Goal: Check status: Check status

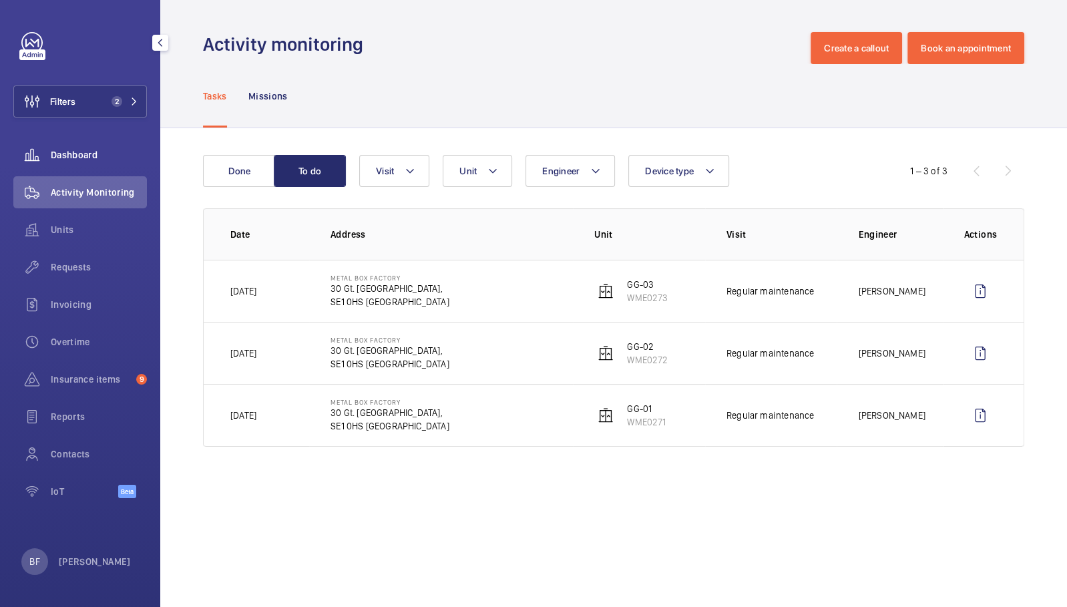
click at [96, 157] on span "Dashboard" at bounding box center [99, 154] width 96 height 13
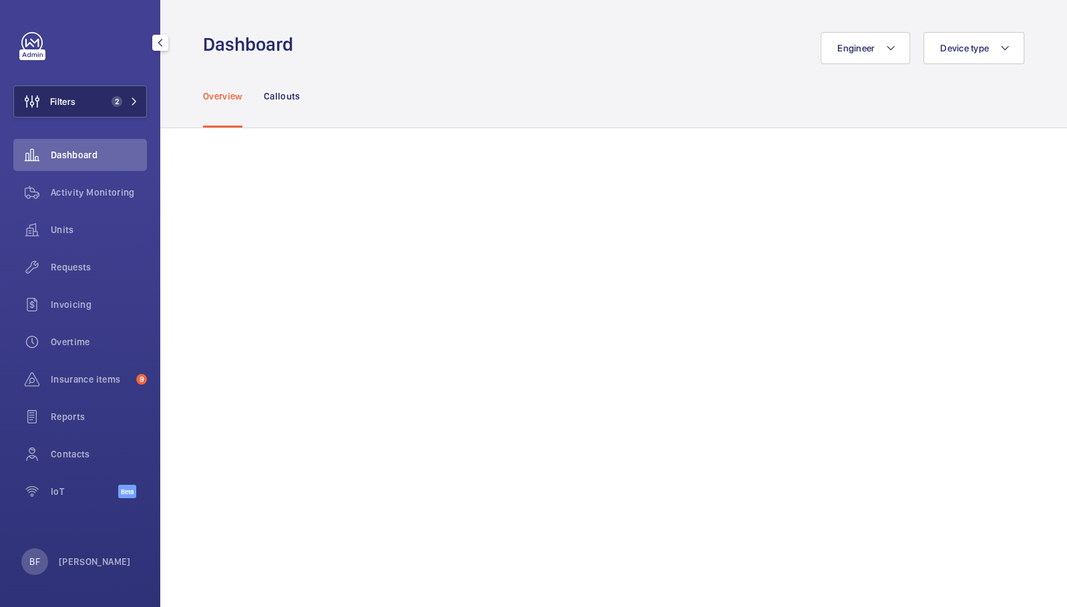
click at [135, 109] on button "Filters 2" at bounding box center [80, 101] width 134 height 32
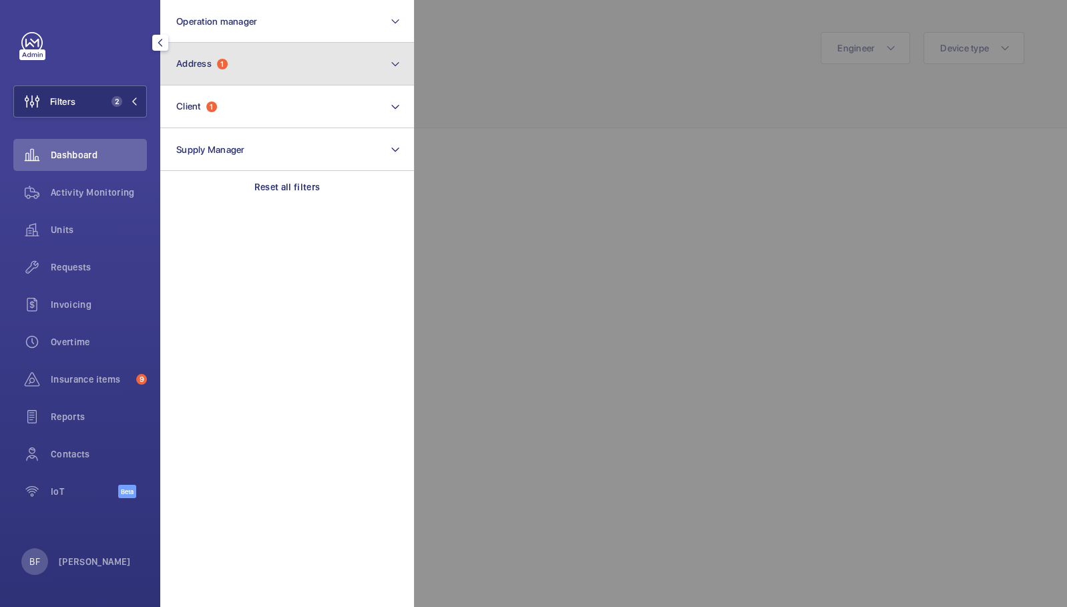
click at [298, 58] on button "Address 1" at bounding box center [287, 64] width 254 height 43
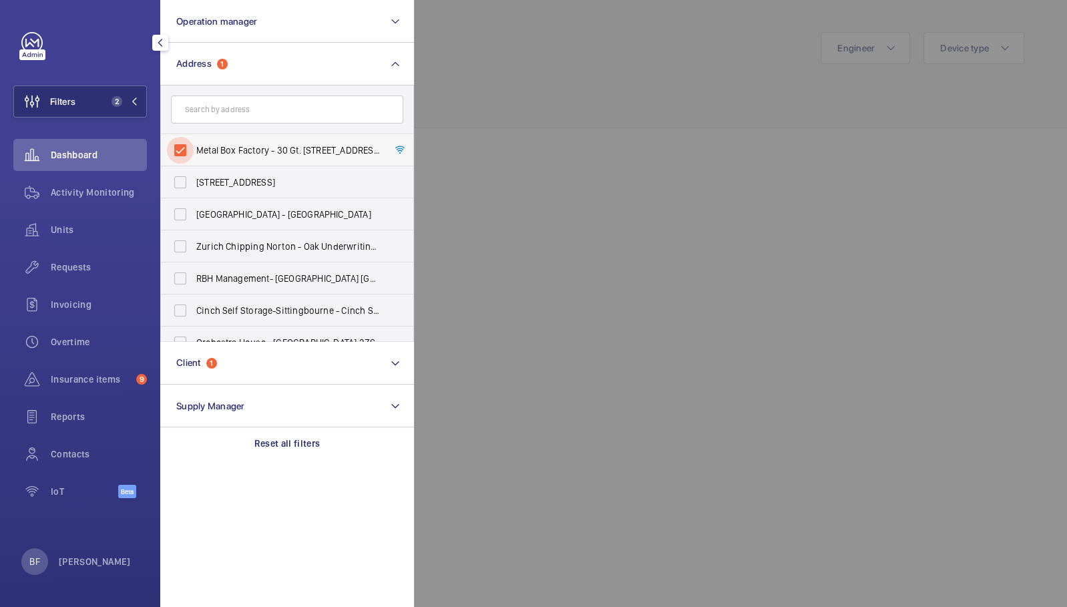
click at [179, 150] on input "Metal Box Factory - 30 Gt. [STREET_ADDRESS]" at bounding box center [180, 150] width 27 height 27
checkbox input "false"
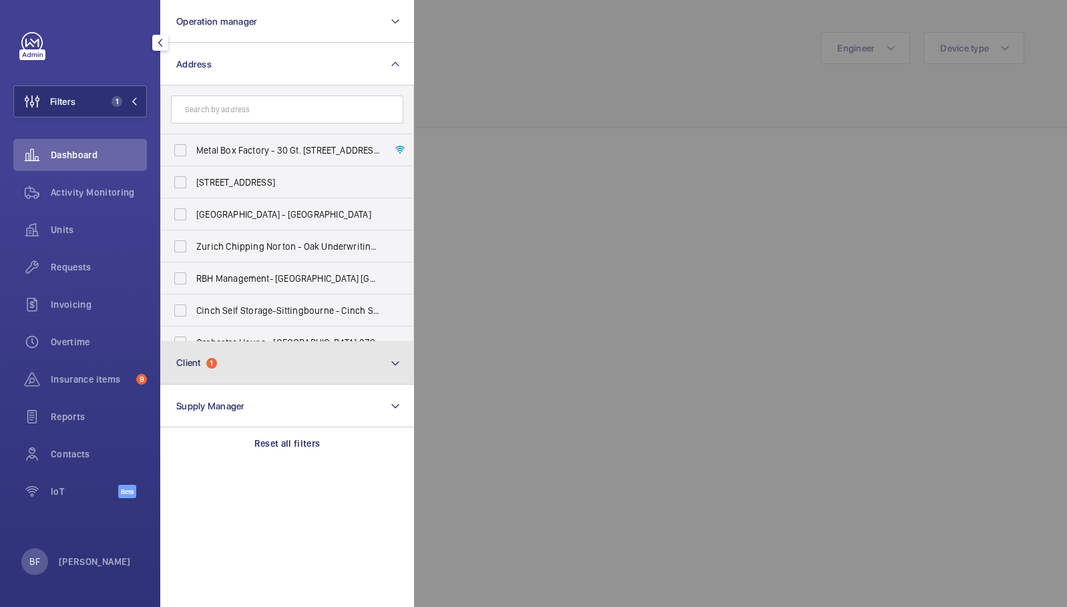
click at [270, 357] on button "Client 1" at bounding box center [287, 363] width 254 height 43
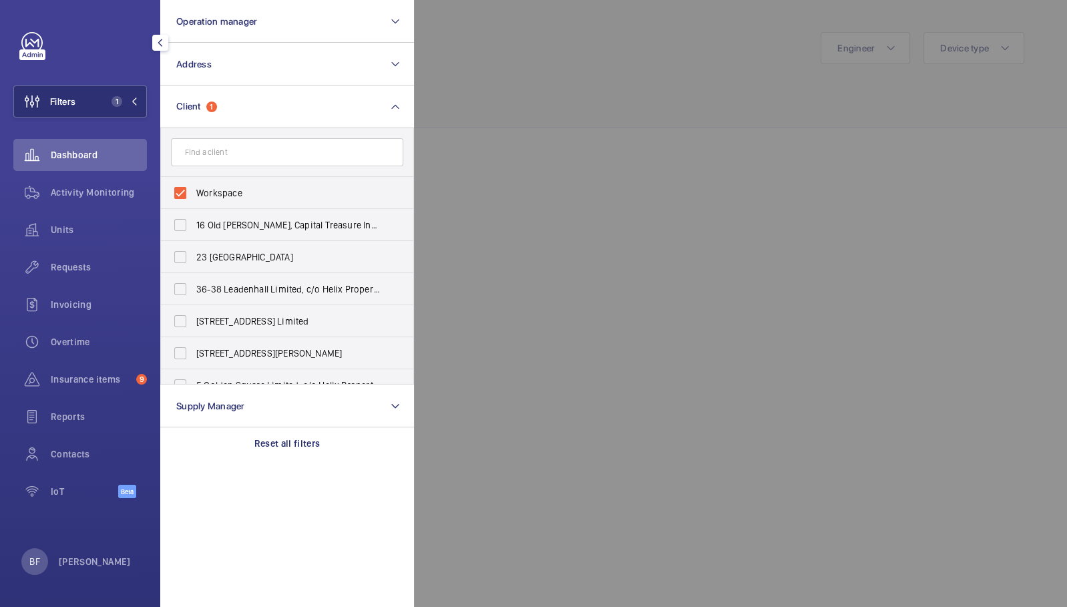
click at [234, 524] on section "Operation manager Address Client 1 Workspace 16 Old [PERSON_NAME], Capital Trea…" at bounding box center [287, 303] width 254 height 607
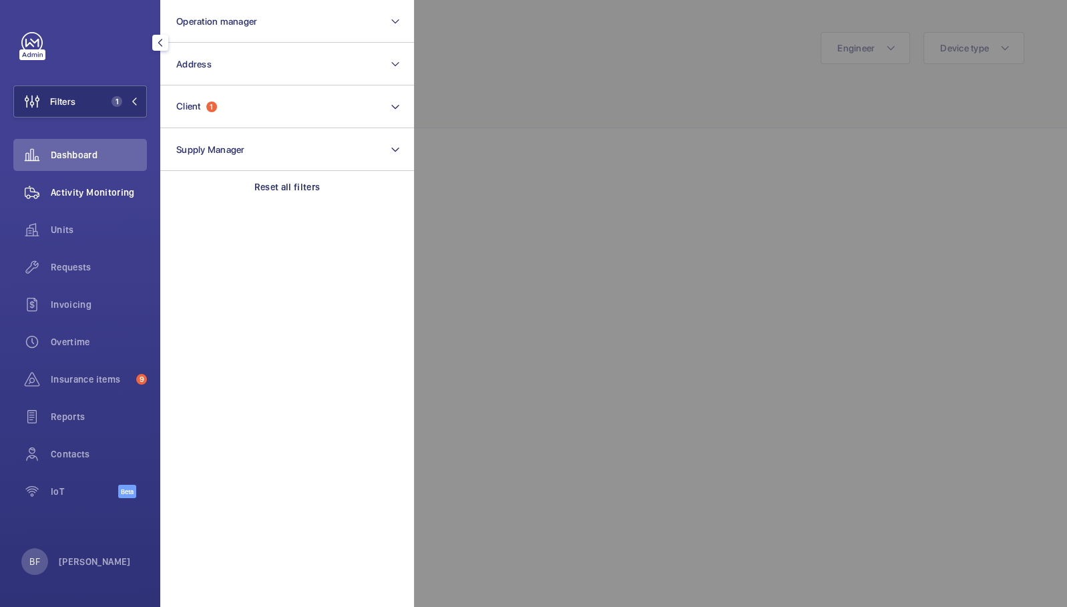
click at [138, 200] on div "Activity Monitoring" at bounding box center [80, 192] width 134 height 32
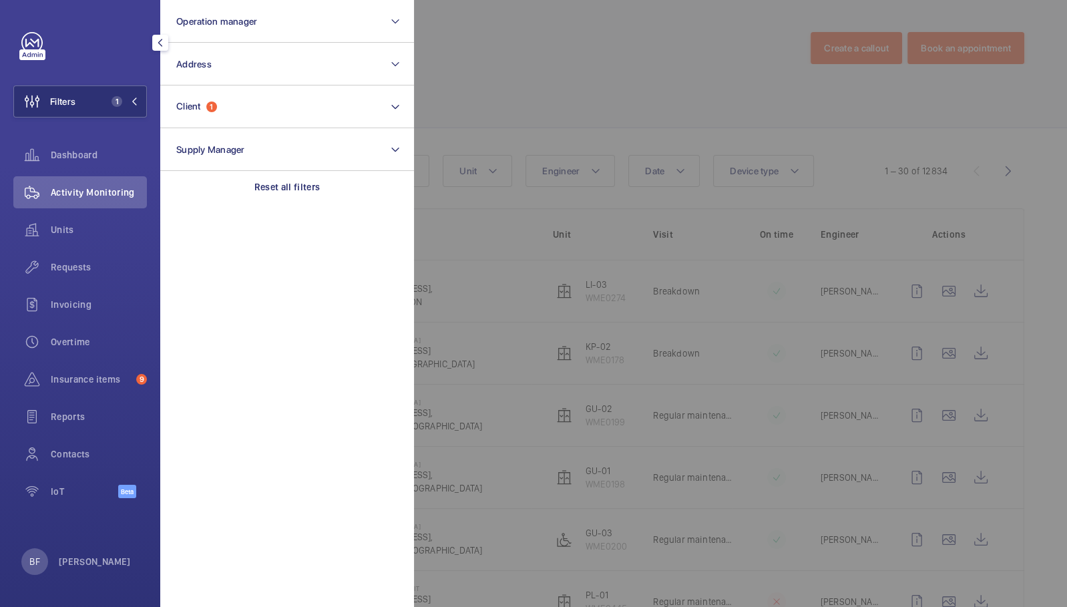
click at [548, 288] on div at bounding box center [947, 303] width 1067 height 607
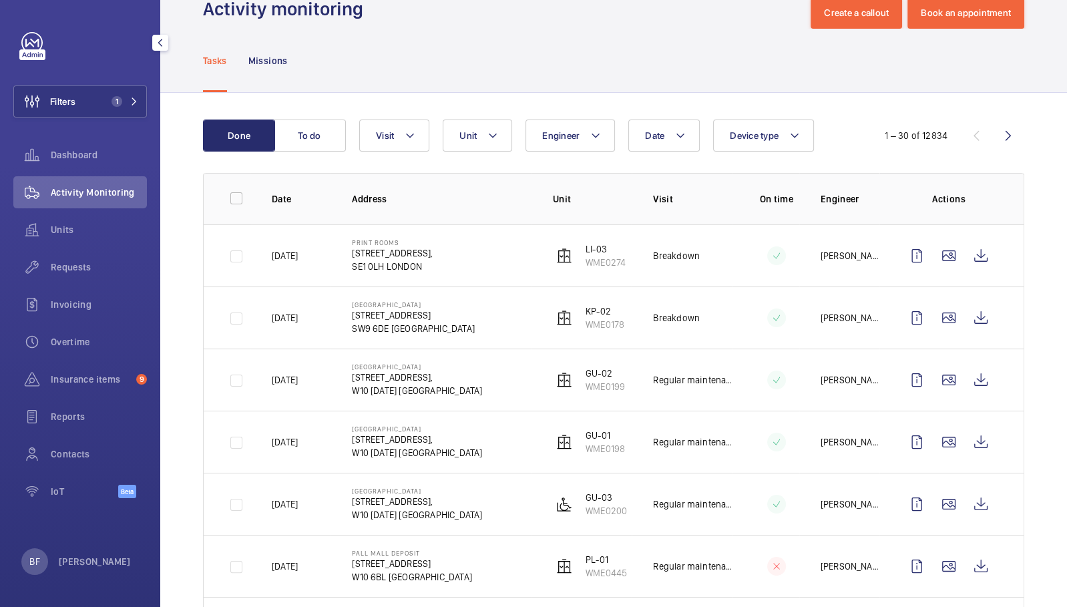
scroll to position [37, 0]
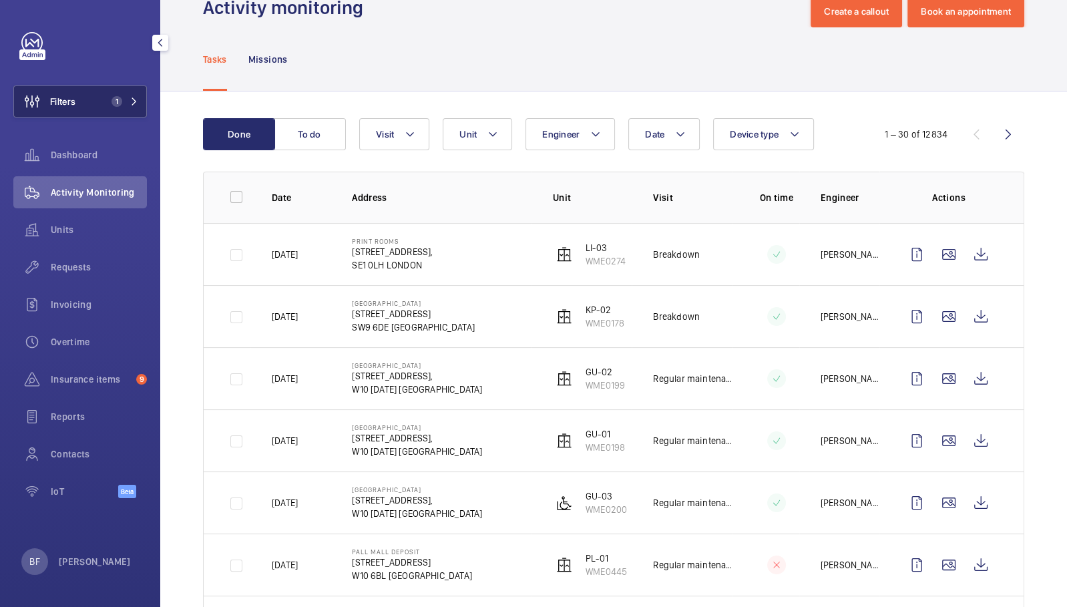
click at [137, 108] on button "Filters 1" at bounding box center [80, 101] width 134 height 32
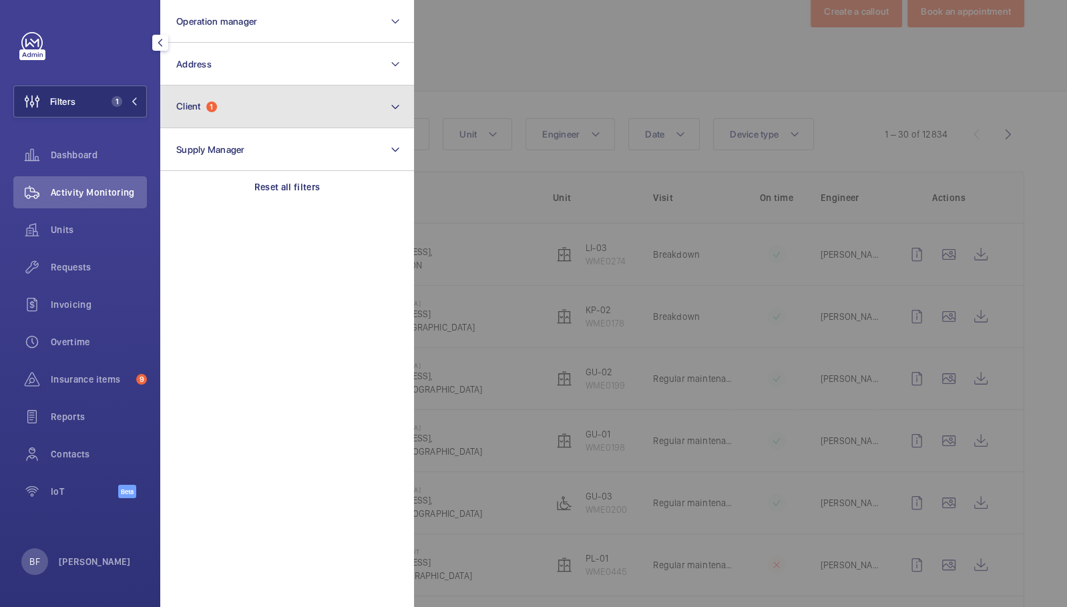
click at [299, 108] on button "Client 1" at bounding box center [287, 106] width 254 height 43
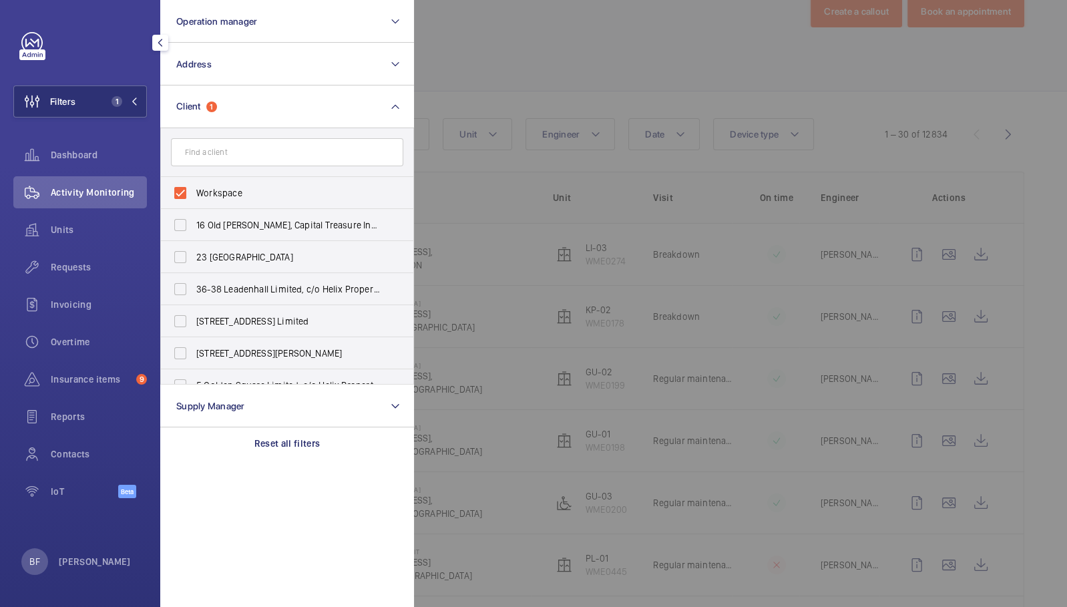
click at [591, 34] on div at bounding box center [947, 303] width 1067 height 607
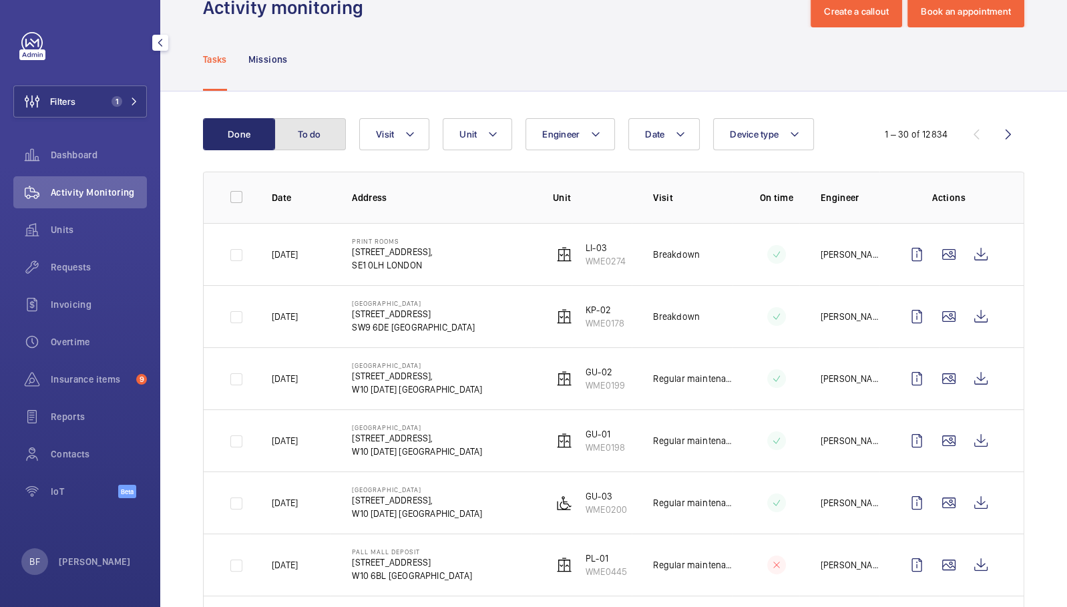
click at [325, 132] on button "To do" at bounding box center [310, 134] width 72 height 32
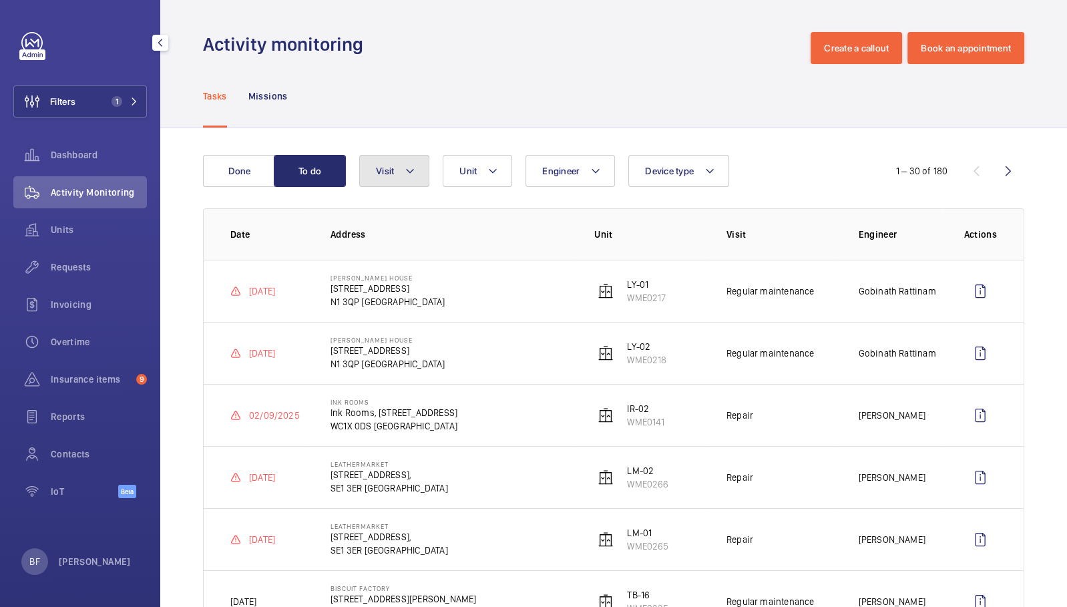
click at [413, 173] on mat-icon at bounding box center [410, 171] width 11 height 16
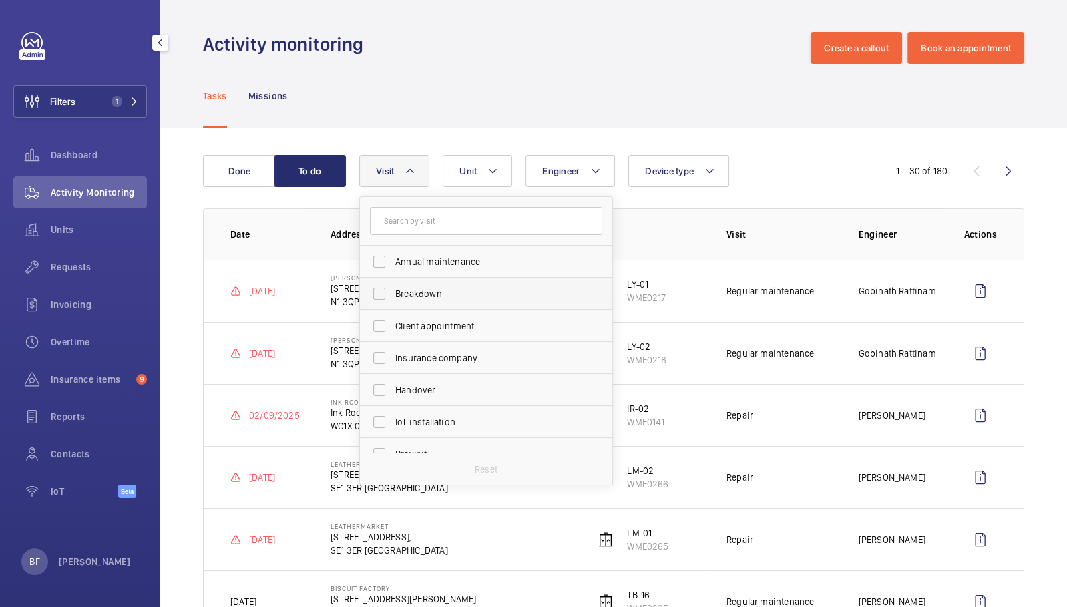
click at [436, 285] on label "Breakdown" at bounding box center [476, 294] width 232 height 32
click at [393, 285] on input "Breakdown" at bounding box center [379, 293] width 27 height 27
checkbox input "true"
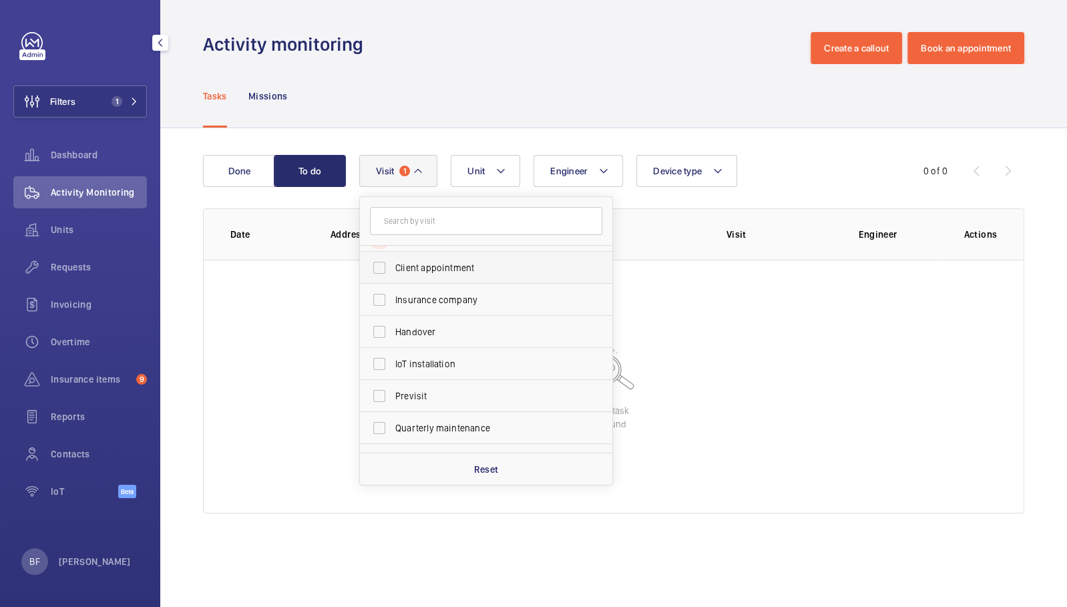
scroll to position [143, 0]
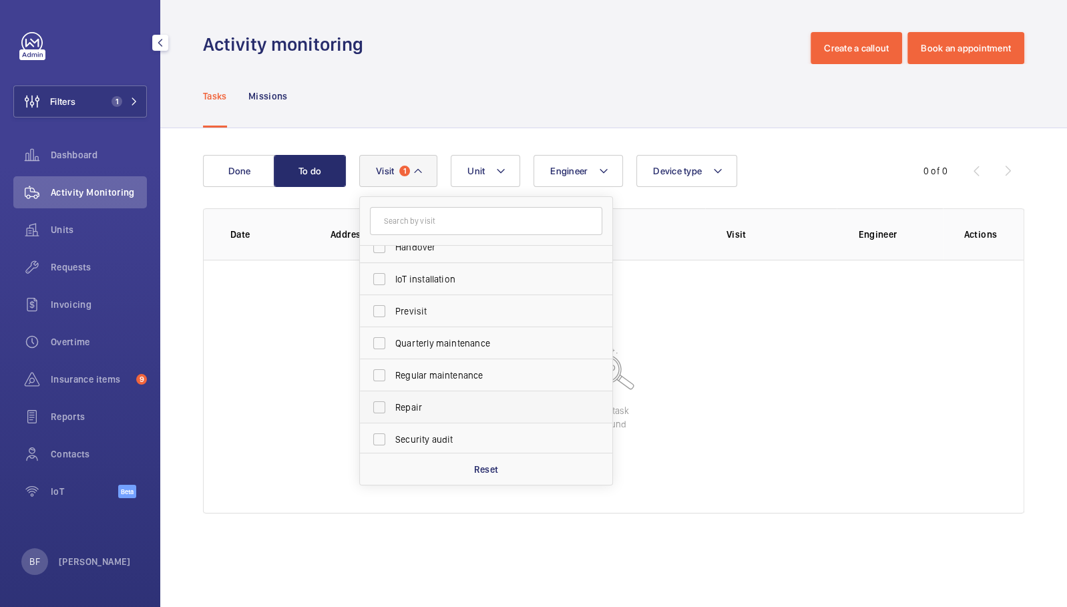
click at [443, 407] on span "Repair" at bounding box center [487, 407] width 184 height 13
click at [393, 407] on input "Repair" at bounding box center [379, 407] width 27 height 27
checkbox input "true"
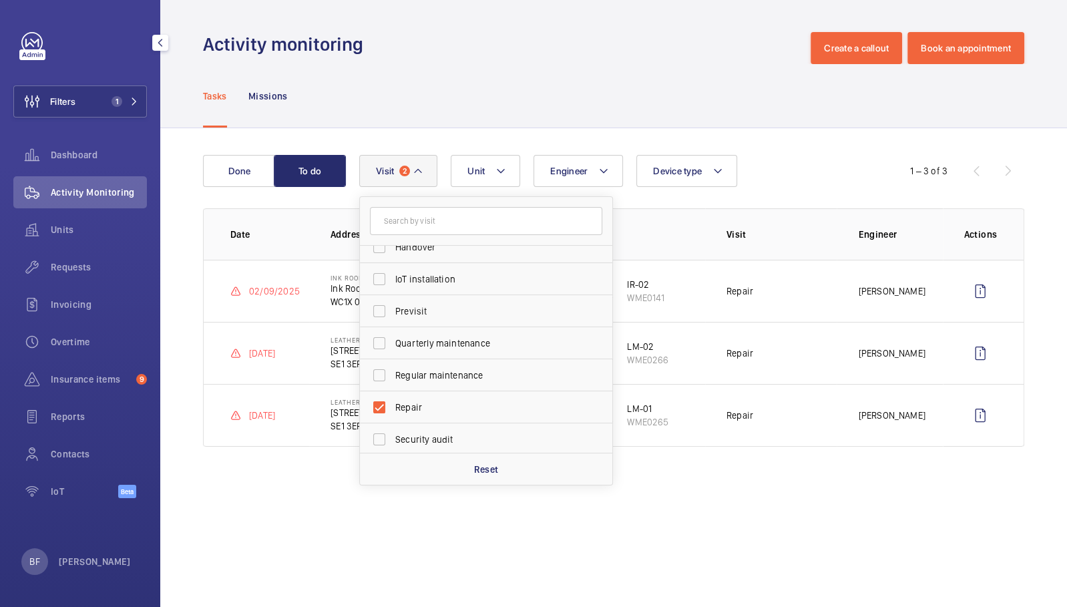
click at [395, 98] on div "Tasks Missions" at bounding box center [613, 95] width 821 height 63
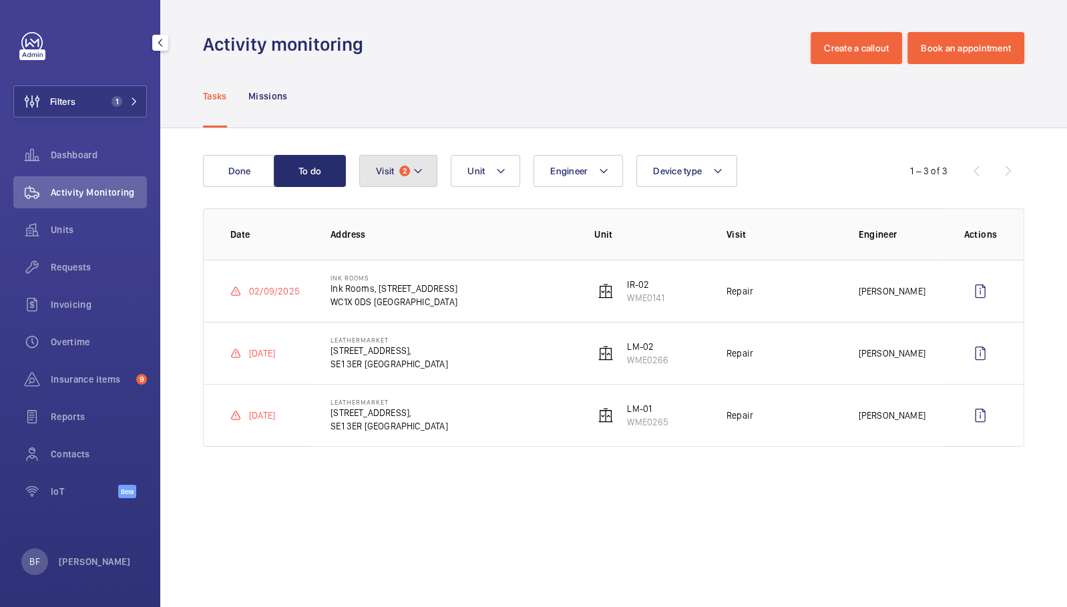
click at [410, 170] on button "Visit 2" at bounding box center [398, 171] width 78 height 32
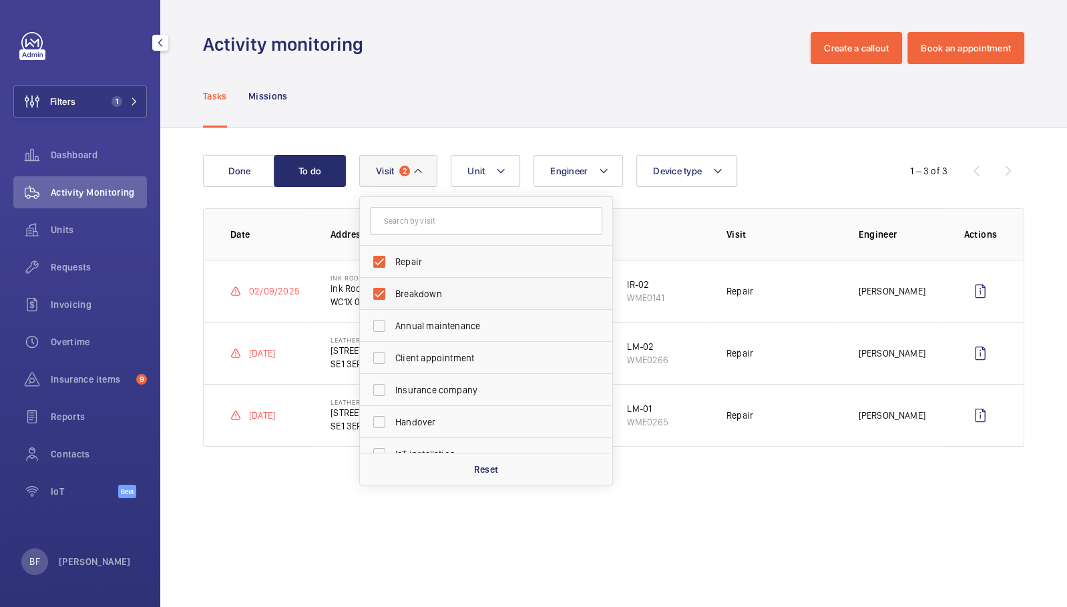
click at [458, 298] on span "Breakdown" at bounding box center [487, 293] width 184 height 13
click at [393, 298] on input "Breakdown" at bounding box center [379, 293] width 27 height 27
click at [450, 289] on span "Breakdown" at bounding box center [487, 293] width 184 height 13
click at [393, 289] on input "Breakdown" at bounding box center [379, 293] width 27 height 27
checkbox input "true"
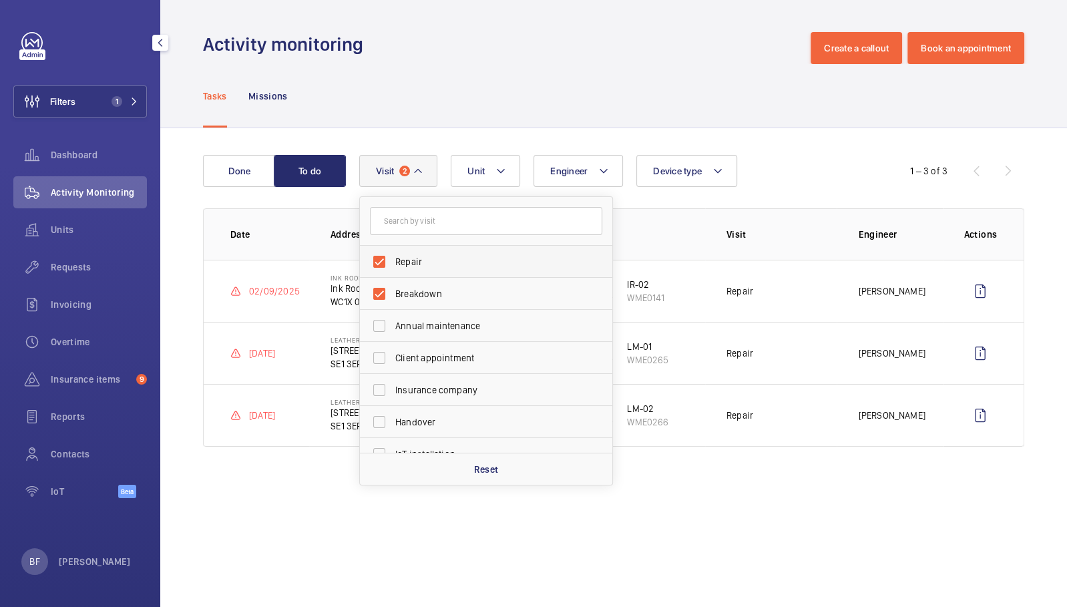
click at [453, 260] on span "Repair" at bounding box center [487, 261] width 184 height 13
click at [393, 260] on input "Repair" at bounding box center [379, 261] width 27 height 27
checkbox input "false"
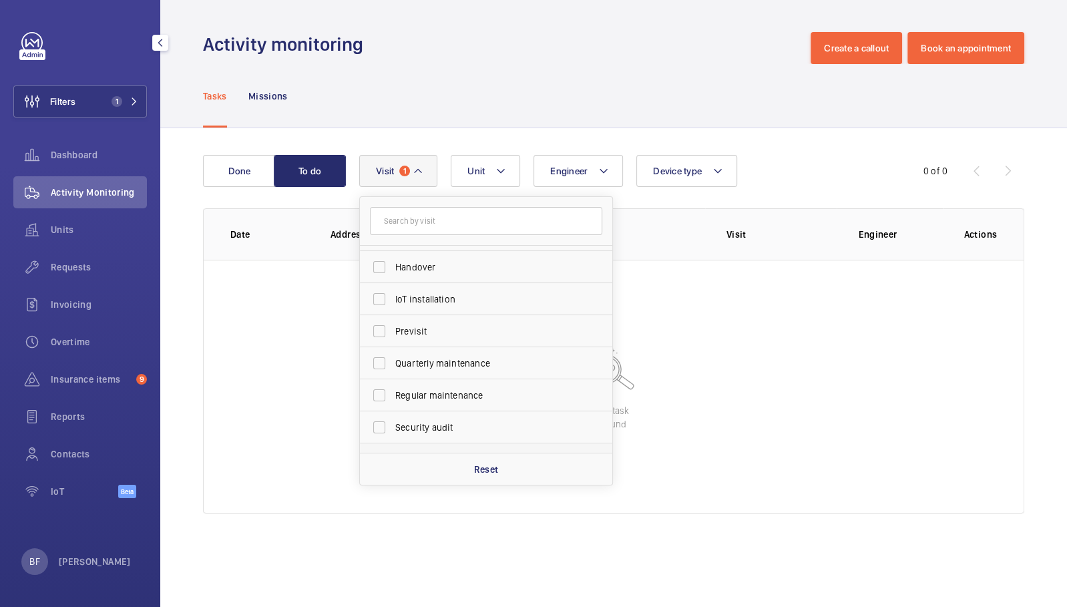
scroll to position [209, 0]
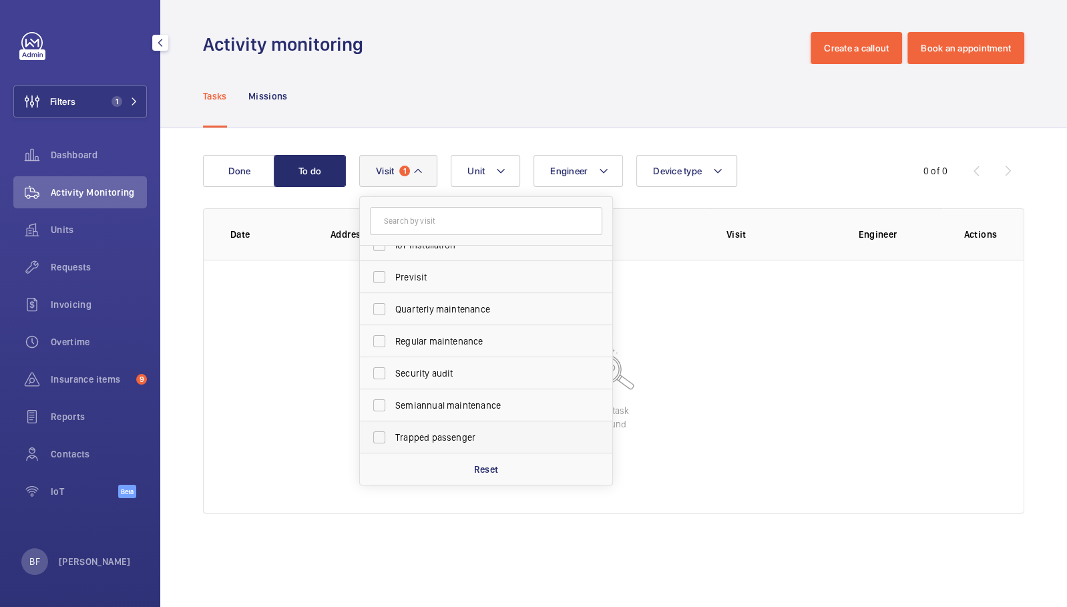
click at [437, 436] on span "Trapped passenger" at bounding box center [487, 437] width 184 height 13
click at [393, 436] on input "Trapped passenger" at bounding box center [379, 437] width 27 height 27
checkbox input "true"
click at [456, 120] on div "Tasks Missions" at bounding box center [613, 95] width 821 height 63
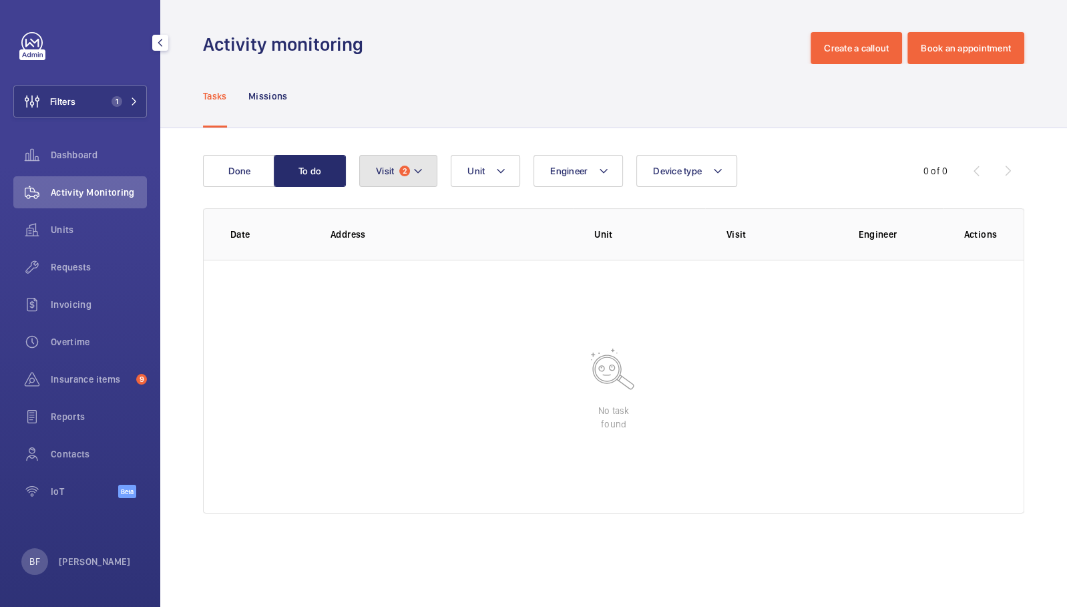
click at [433, 173] on button "Visit 2" at bounding box center [398, 171] width 78 height 32
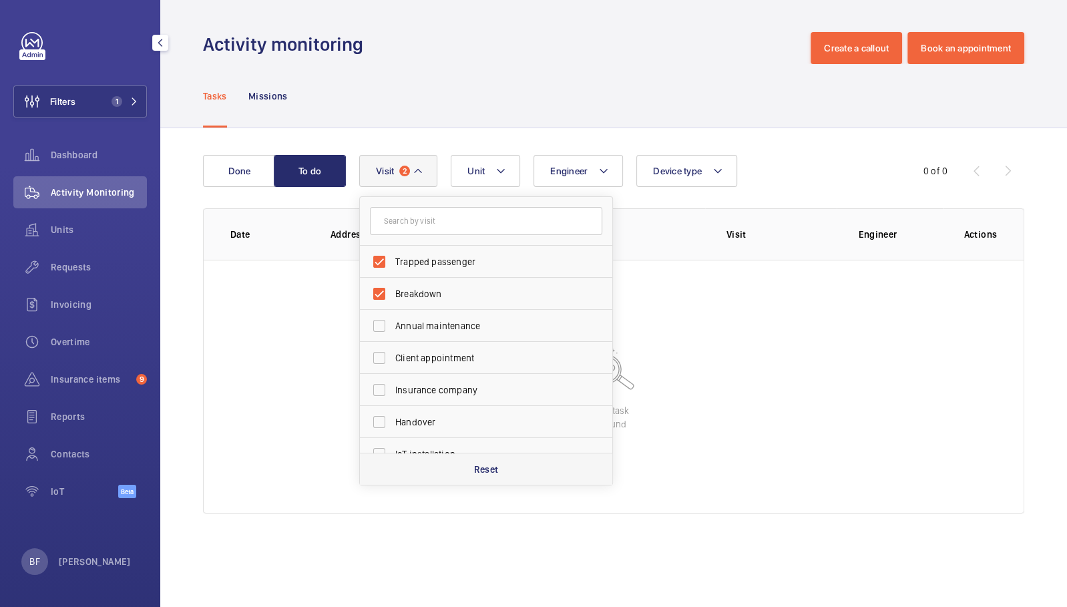
click at [457, 465] on div "Reset" at bounding box center [486, 469] width 252 height 32
checkbox input "false"
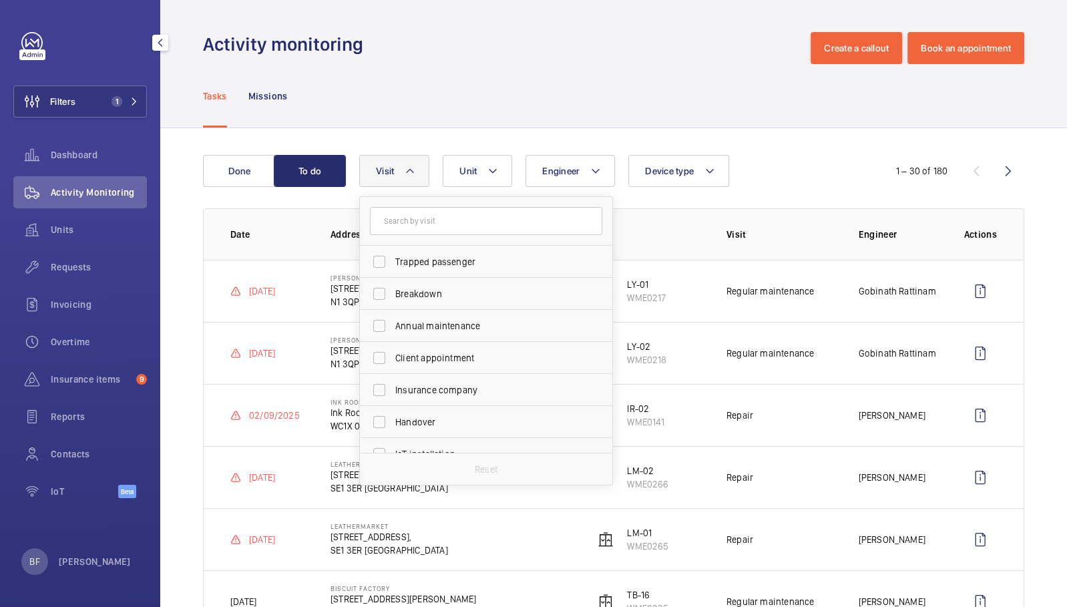
click at [357, 114] on div "Tasks Missions" at bounding box center [613, 95] width 821 height 63
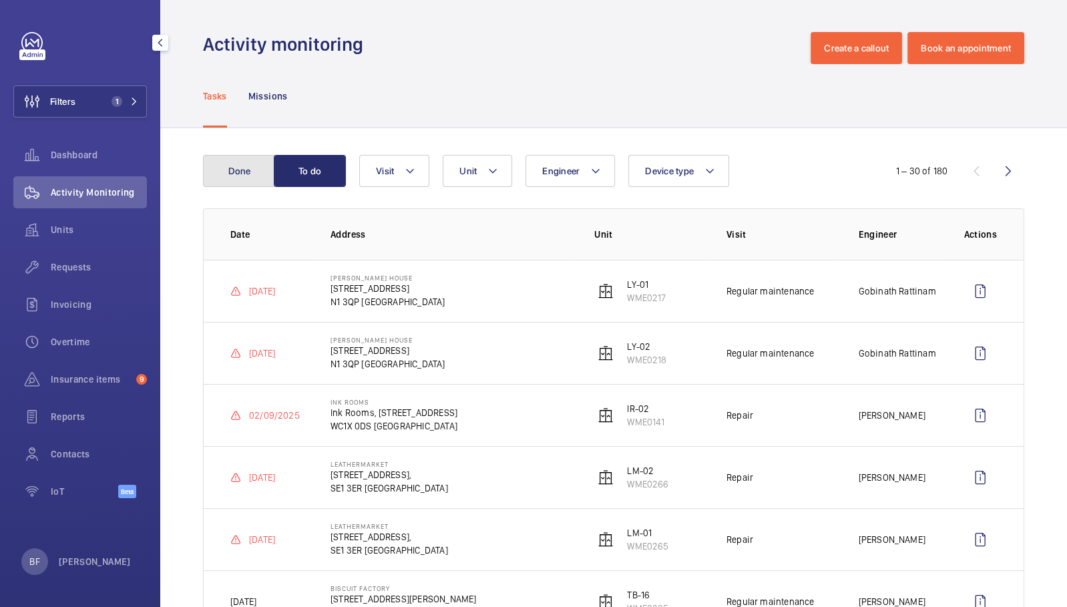
click at [264, 168] on button "Done" at bounding box center [239, 171] width 72 height 32
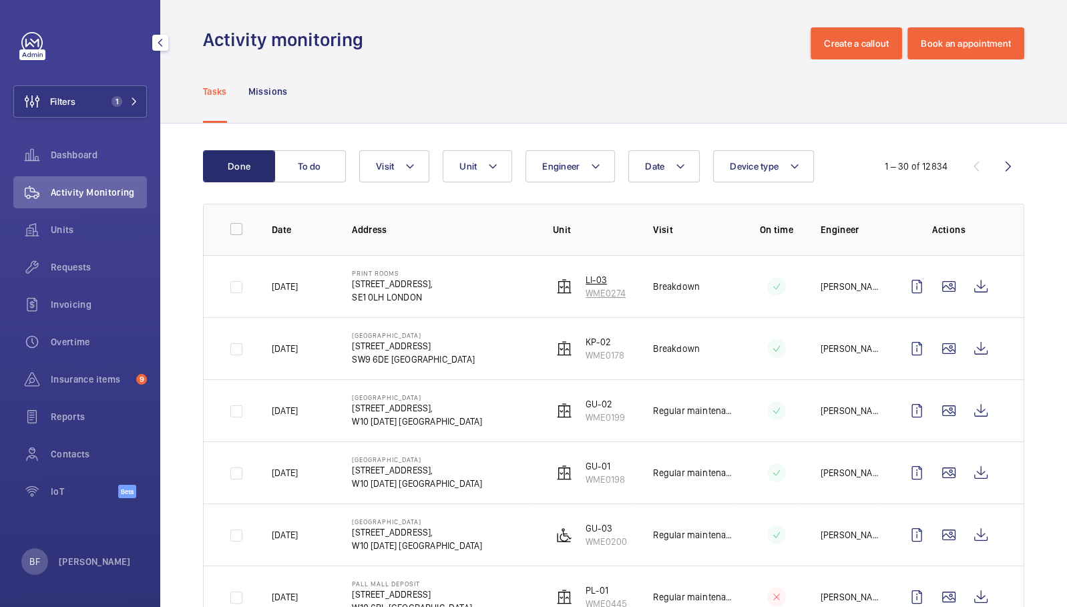
scroll to position [5, 0]
click at [405, 166] on mat-icon at bounding box center [410, 166] width 11 height 16
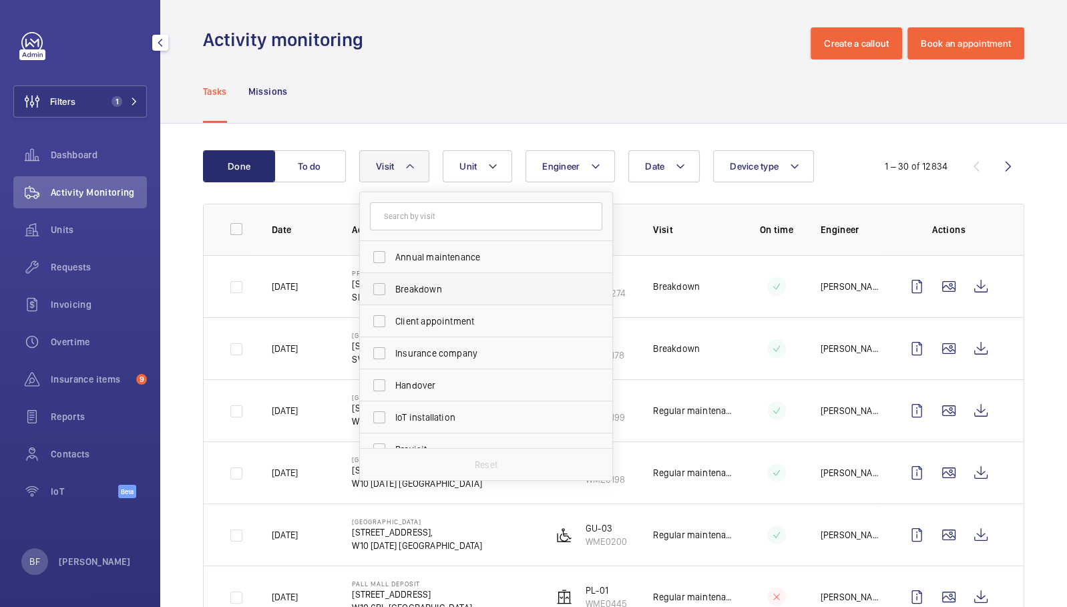
click at [468, 292] on span "Breakdown" at bounding box center [487, 289] width 184 height 13
click at [393, 292] on input "Breakdown" at bounding box center [379, 289] width 27 height 27
checkbox input "true"
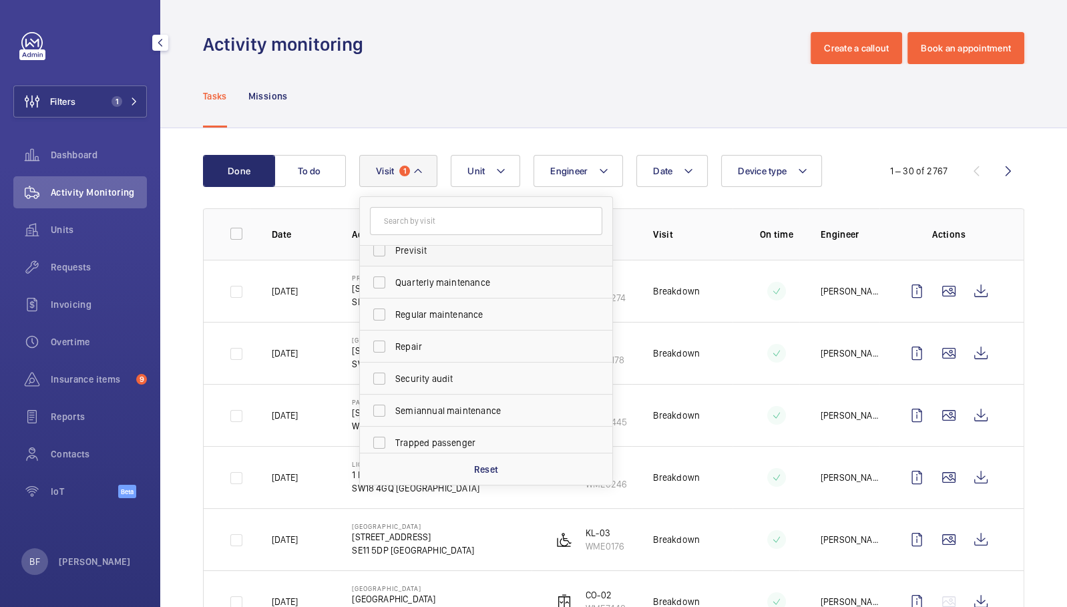
scroll to position [209, 0]
click at [462, 444] on label "Trapped passenger" at bounding box center [476, 437] width 232 height 32
click at [393, 444] on input "Trapped passenger" at bounding box center [379, 437] width 27 height 27
checkbox input "true"
click at [501, 90] on div "Tasks Missions" at bounding box center [613, 95] width 821 height 63
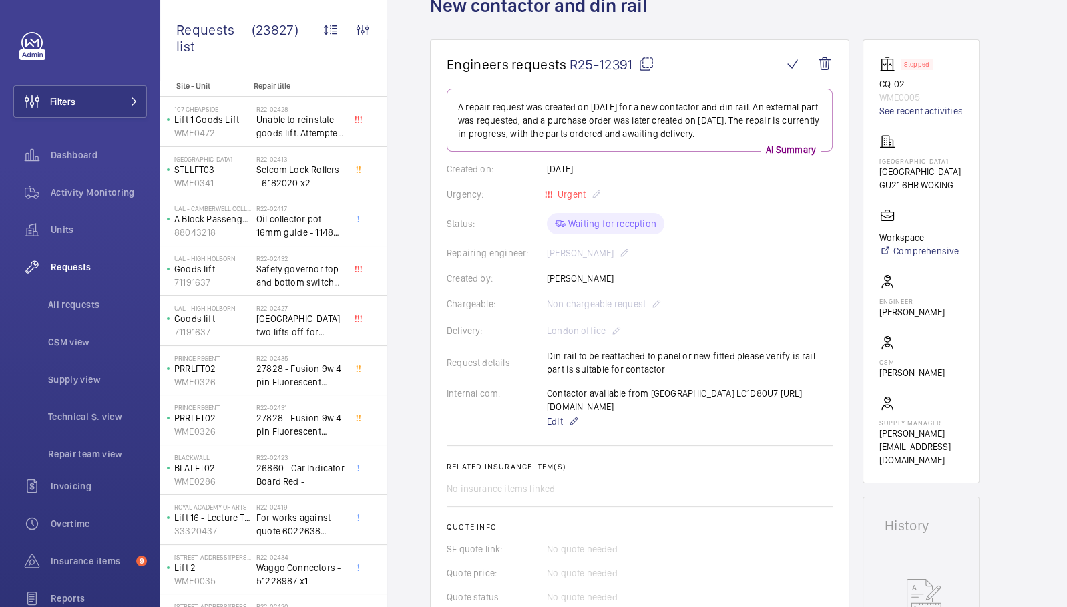
scroll to position [92, 0]
